Goal: Task Accomplishment & Management: Manage account settings

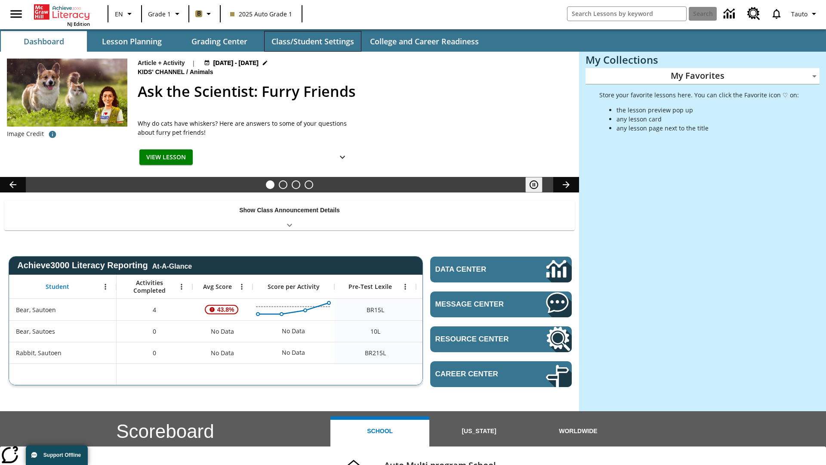
click at [312, 41] on button "Class/Student Settings" at bounding box center [312, 41] width 97 height 21
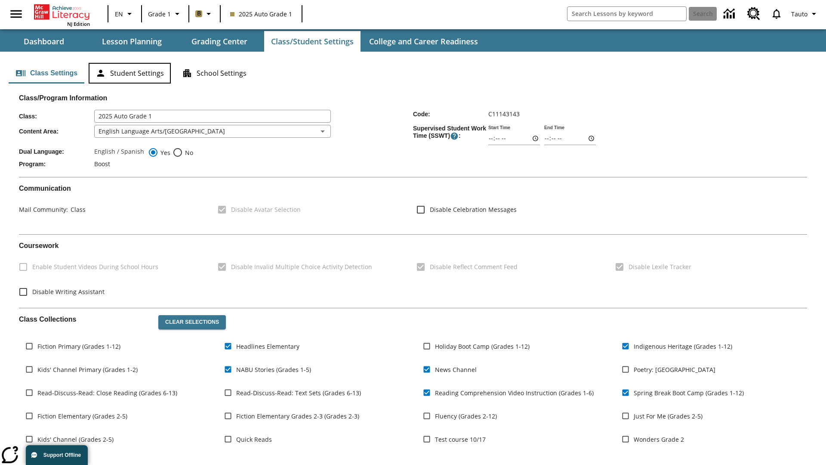
click at [129, 73] on button "Student Settings" at bounding box center [130, 73] width 82 height 21
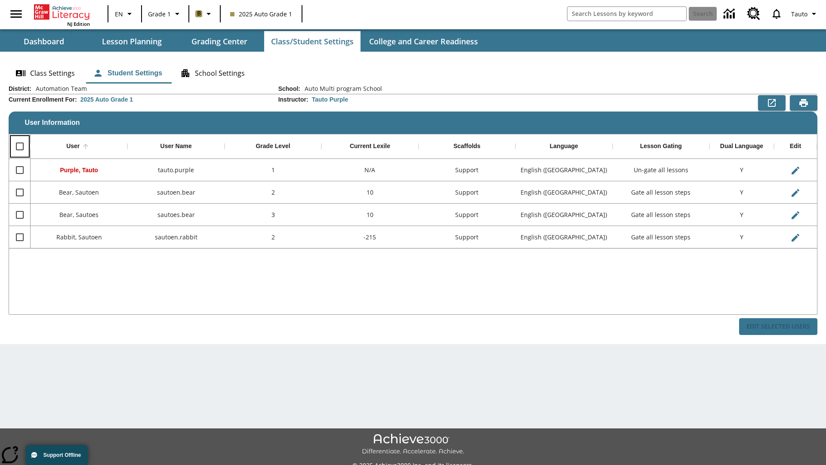
click at [19, 146] on input "Select all rows" at bounding box center [20, 146] width 18 height 18
checkbox input "true"
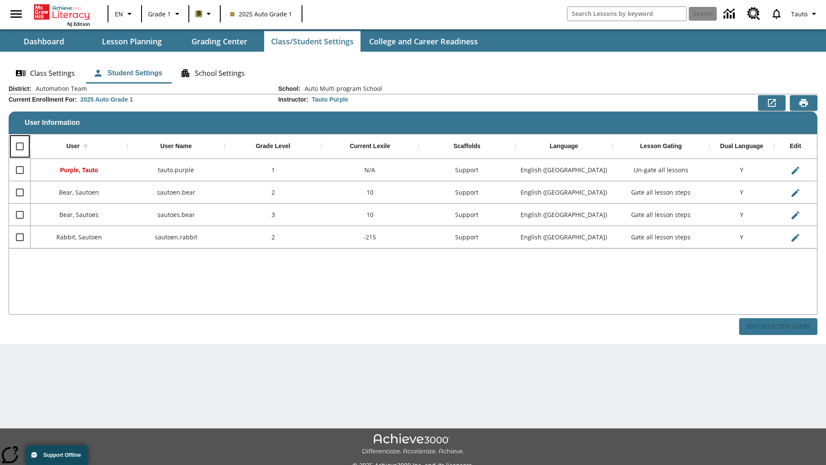
checkbox input "true"
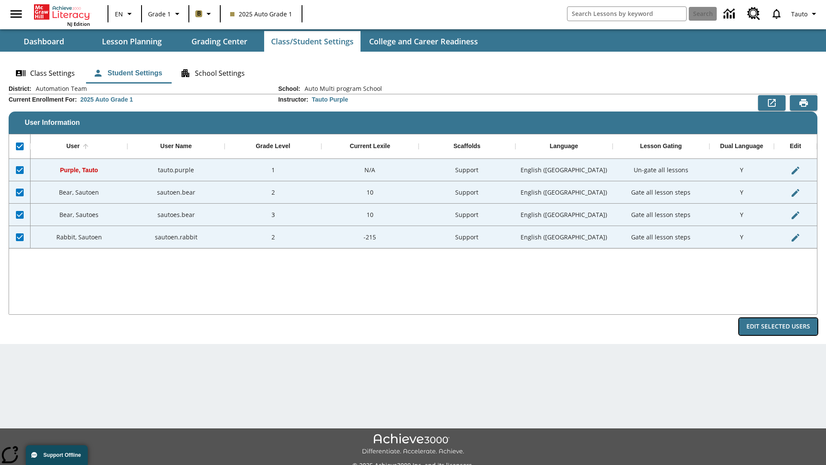
click at [778, 326] on button "Edit Selected Users" at bounding box center [778, 326] width 78 height 17
